Goal: Information Seeking & Learning: Learn about a topic

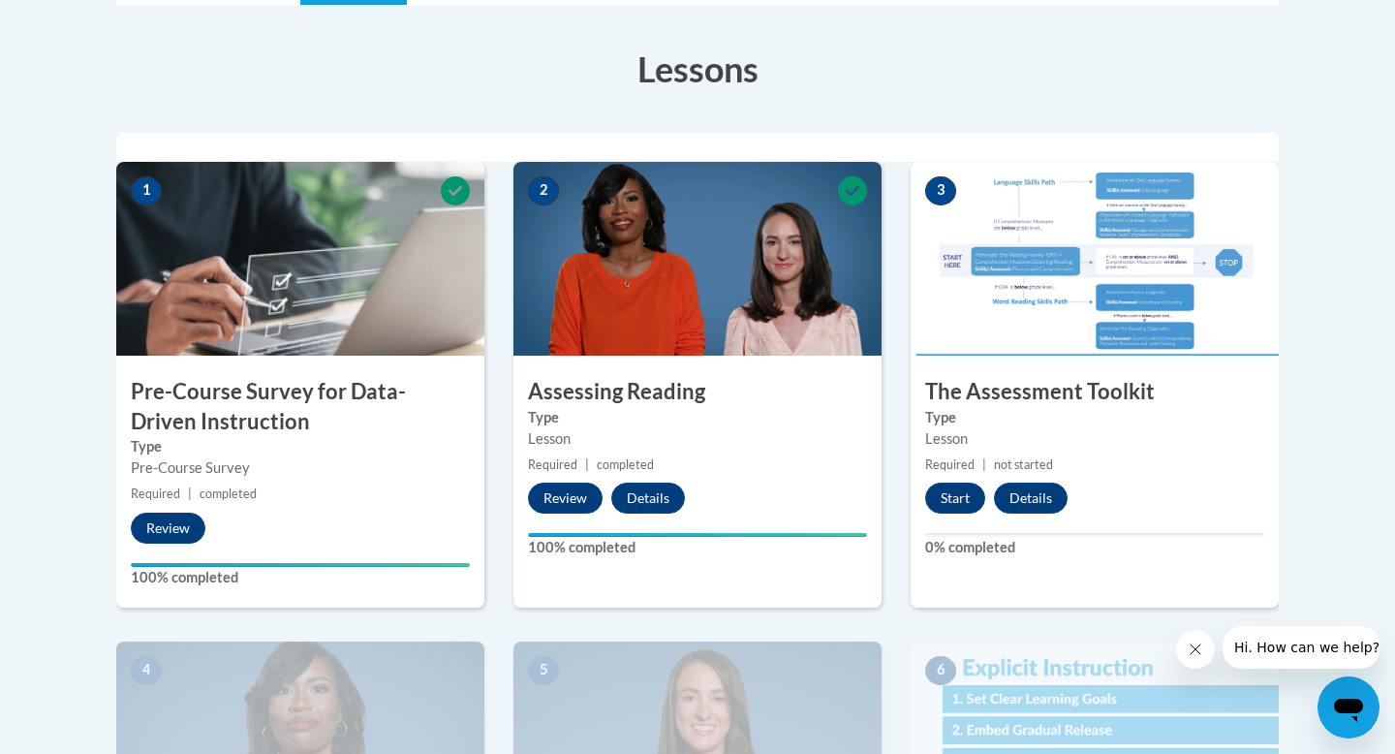
scroll to position [519, 0]
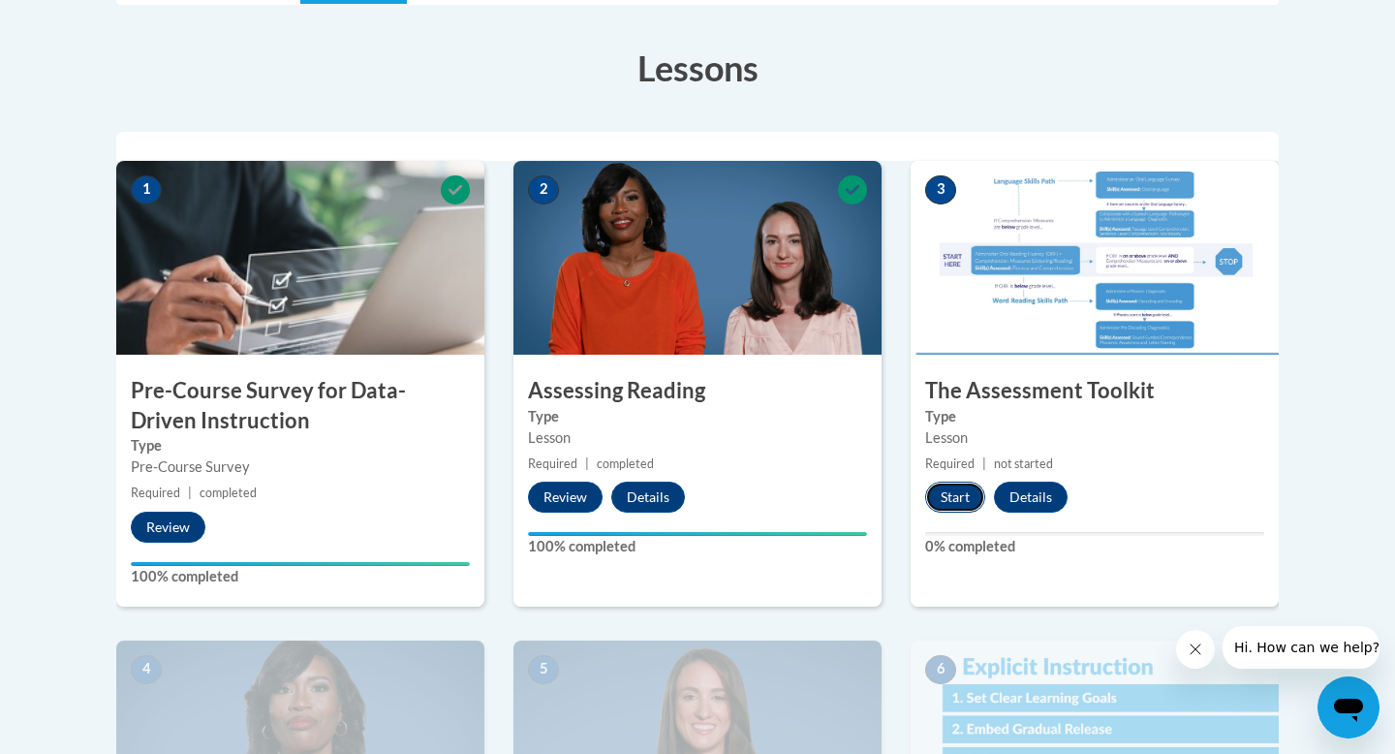
click at [946, 493] on button "Start" at bounding box center [955, 497] width 60 height 31
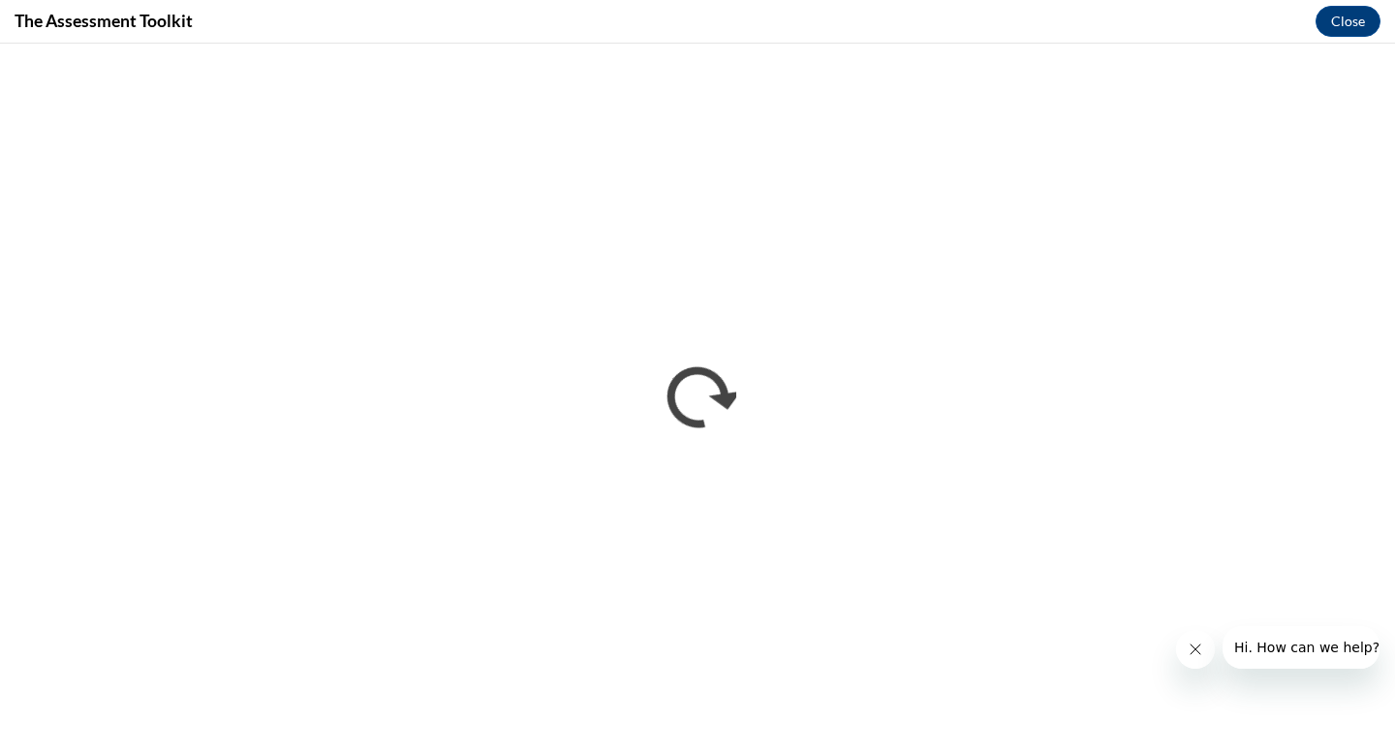
scroll to position [0, 0]
